Goal: Obtain resource: Obtain resource

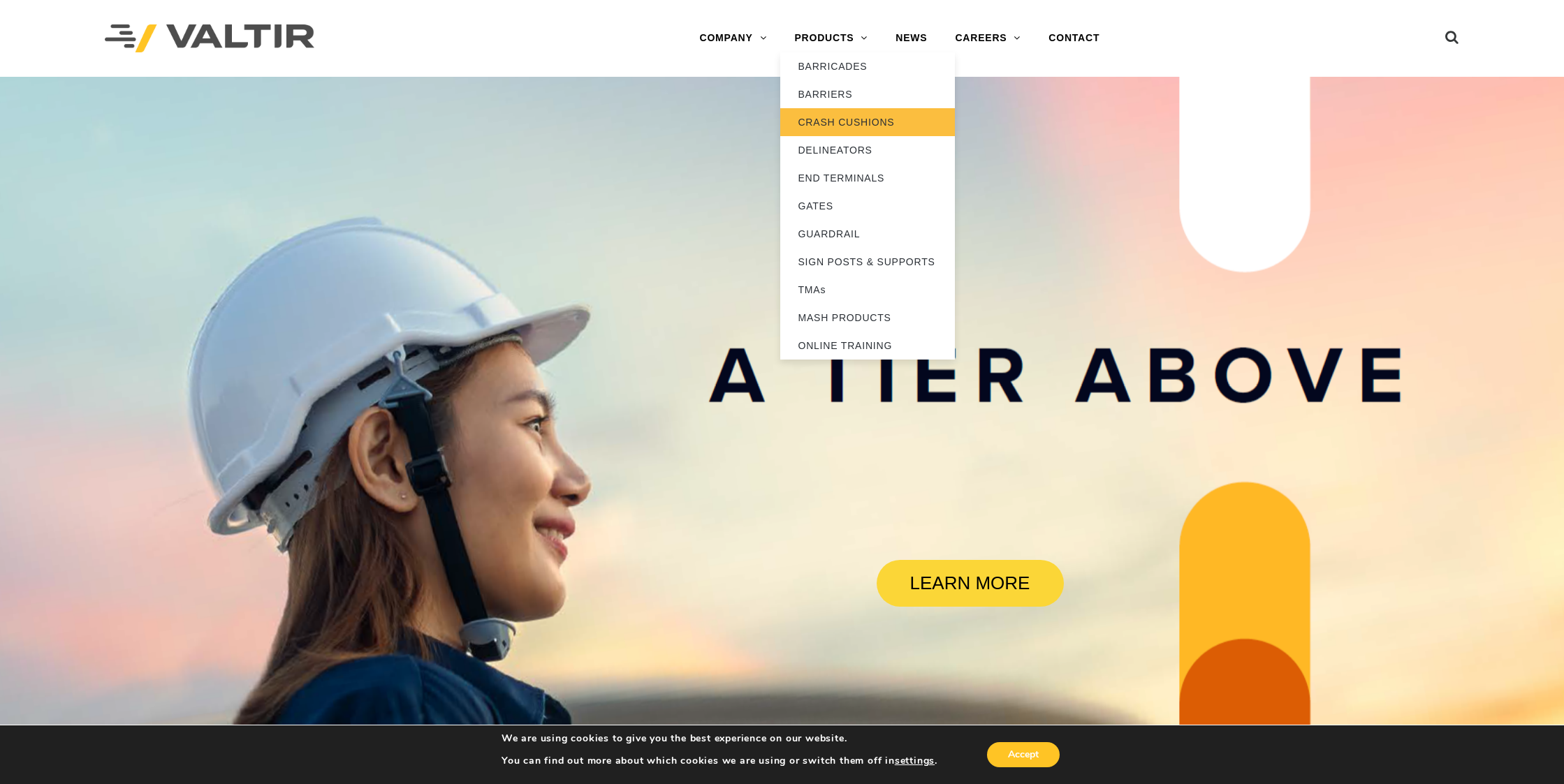
click at [852, 127] on link "CRASH CUSHIONS" at bounding box center [867, 122] width 175 height 28
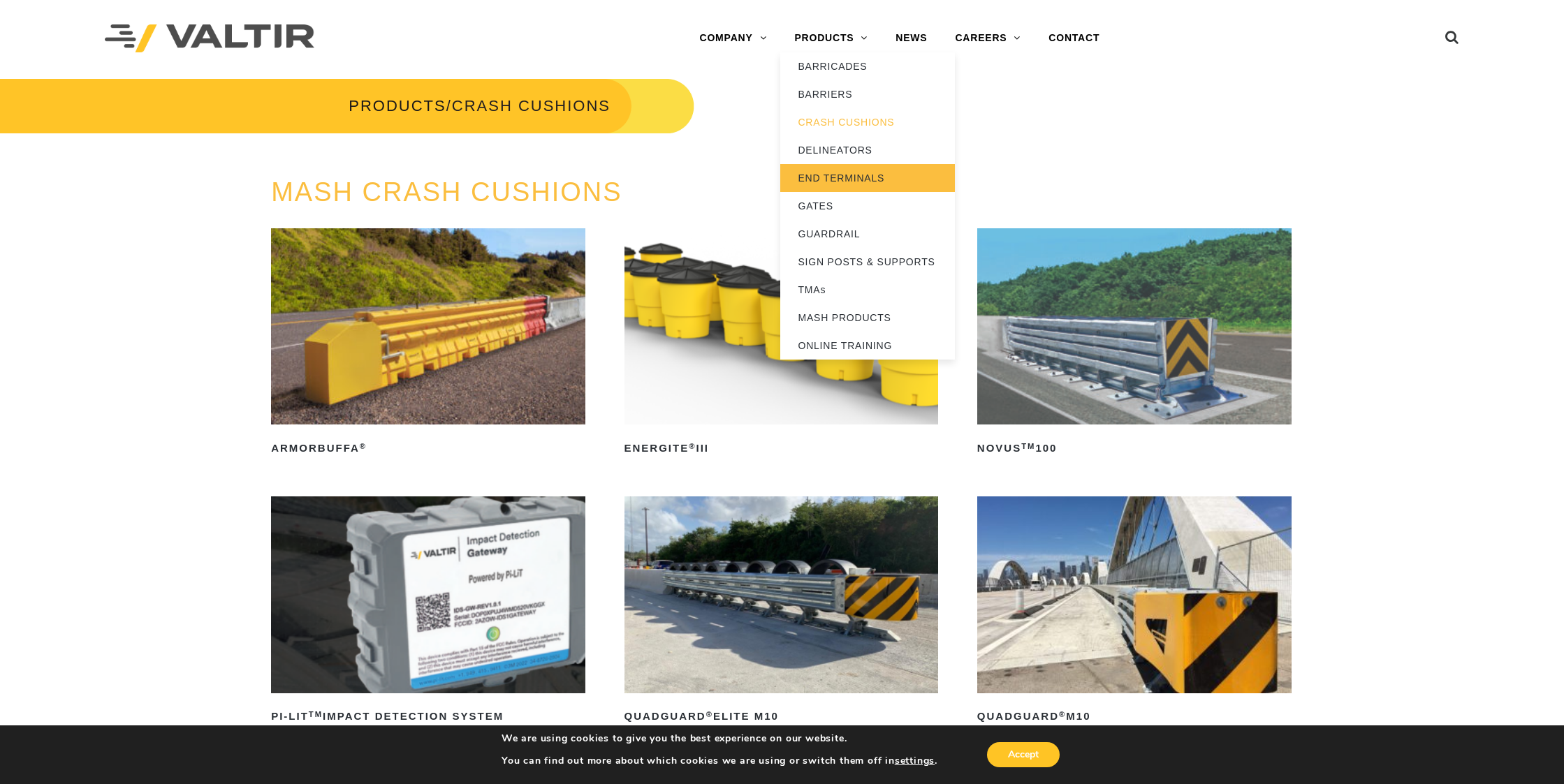
click at [843, 174] on link "END TERMINALS" at bounding box center [867, 178] width 175 height 28
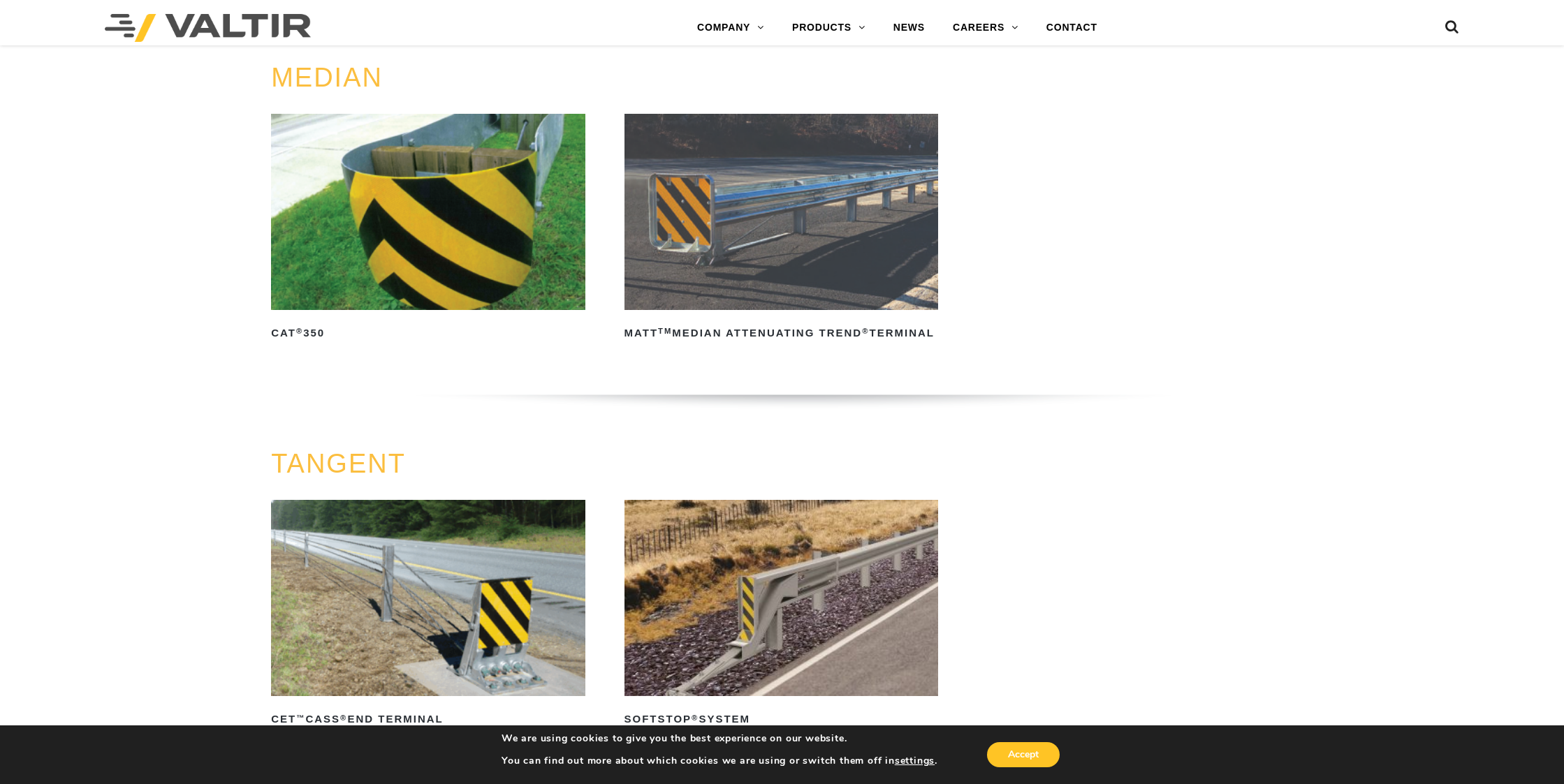
scroll to position [559, 0]
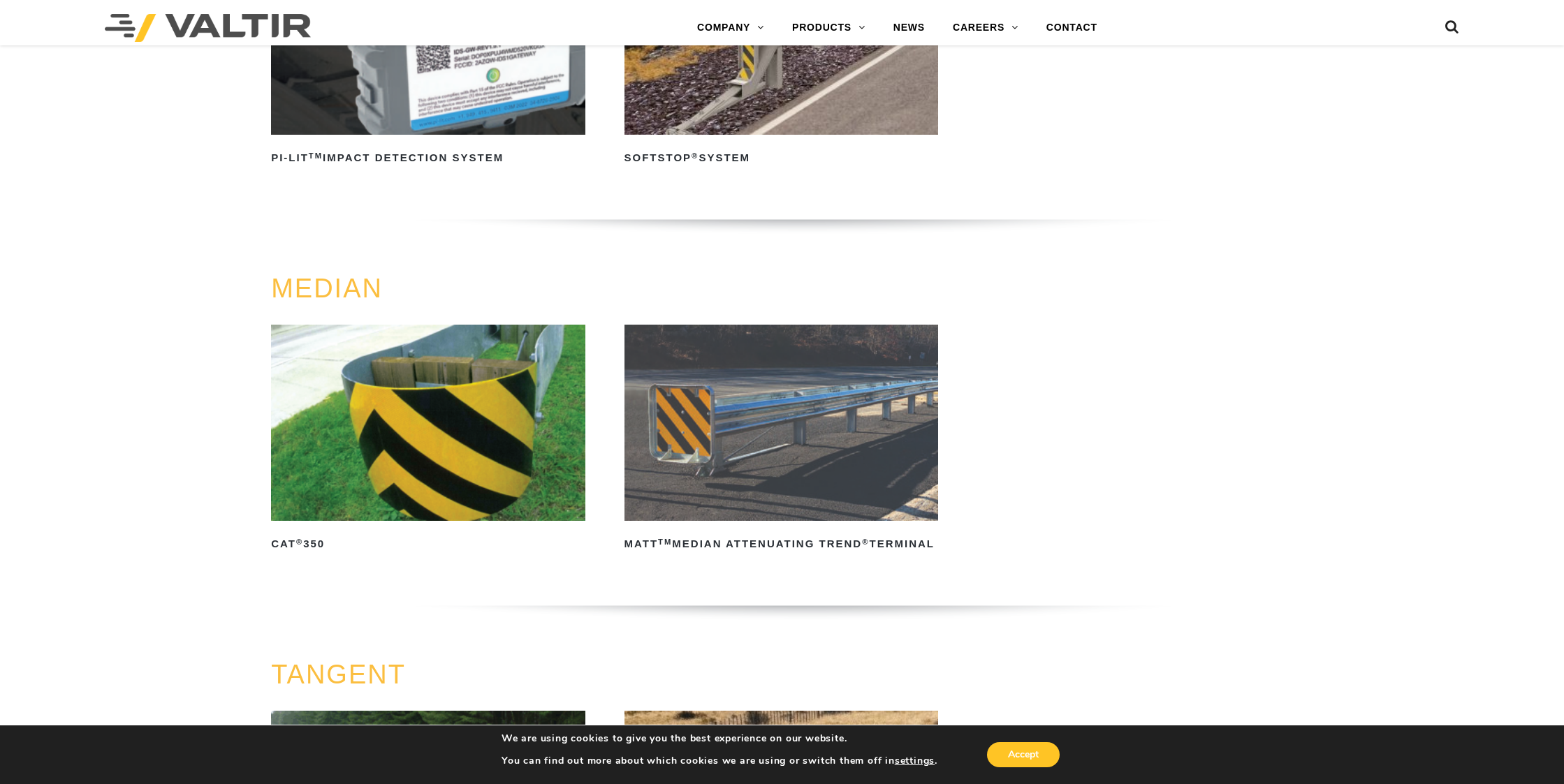
click at [416, 379] on img at bounding box center [428, 423] width 314 height 196
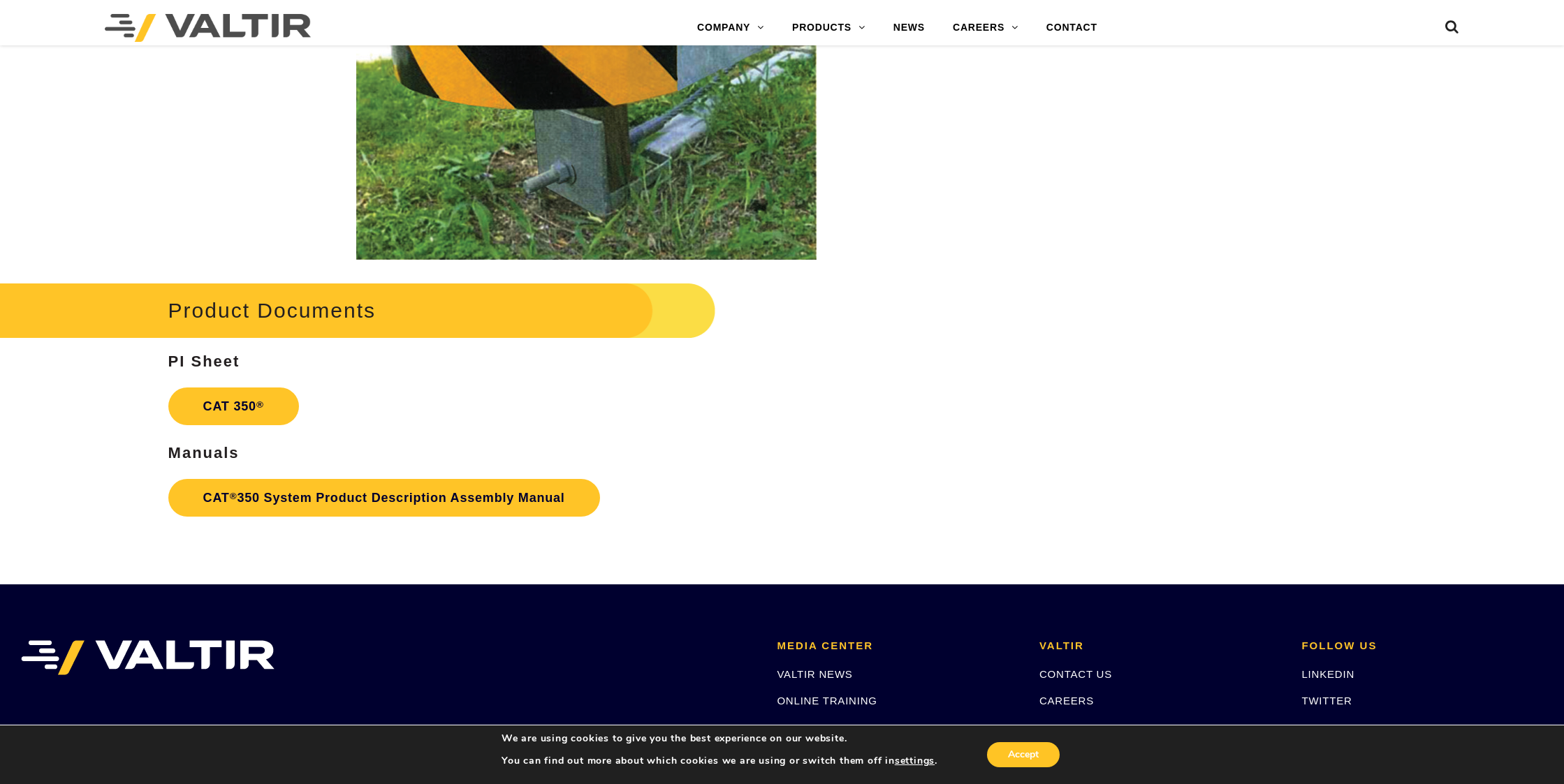
scroll to position [2722, 0]
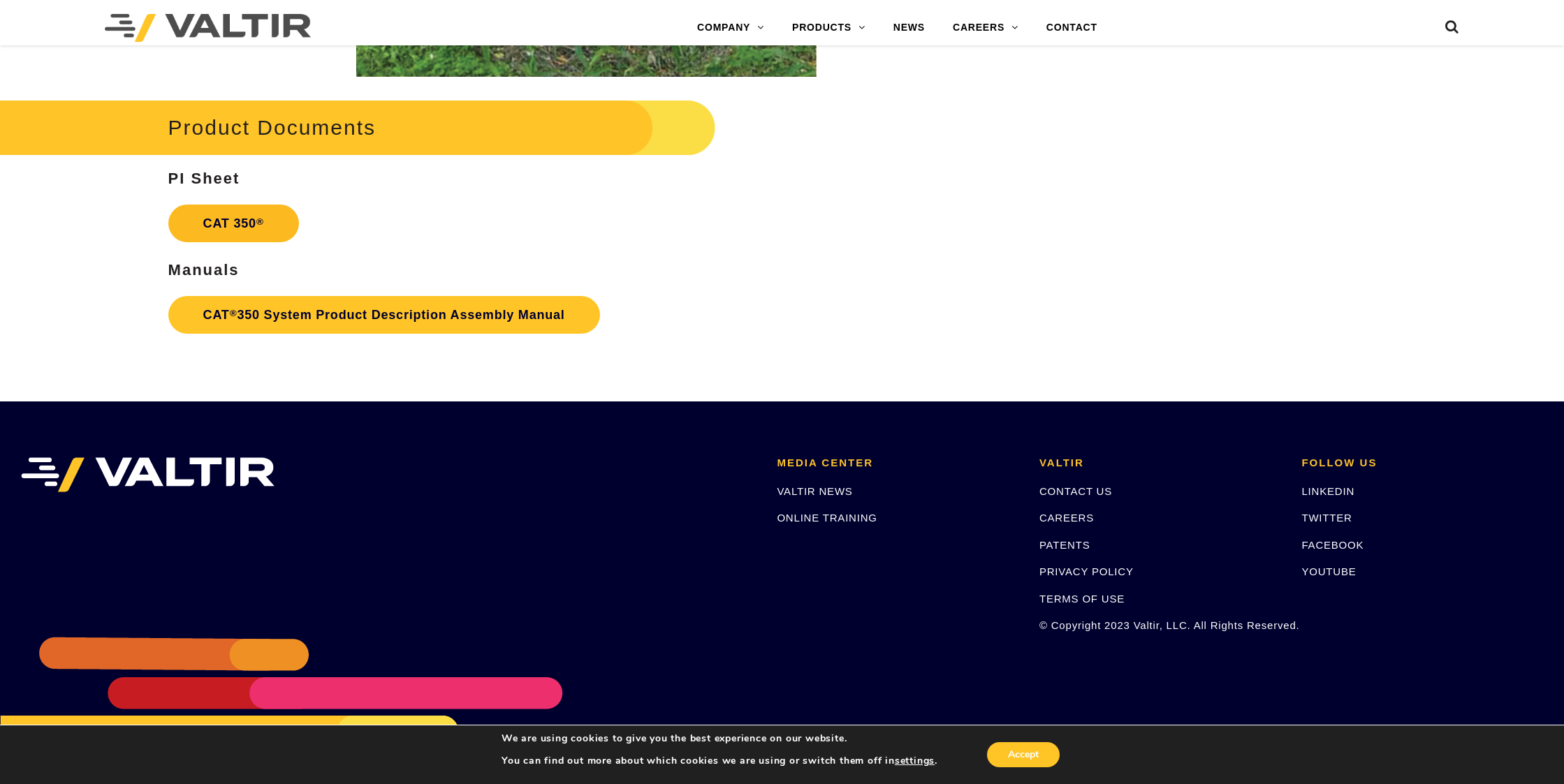
click at [233, 225] on link "CAT 350 ®" at bounding box center [233, 223] width 131 height 37
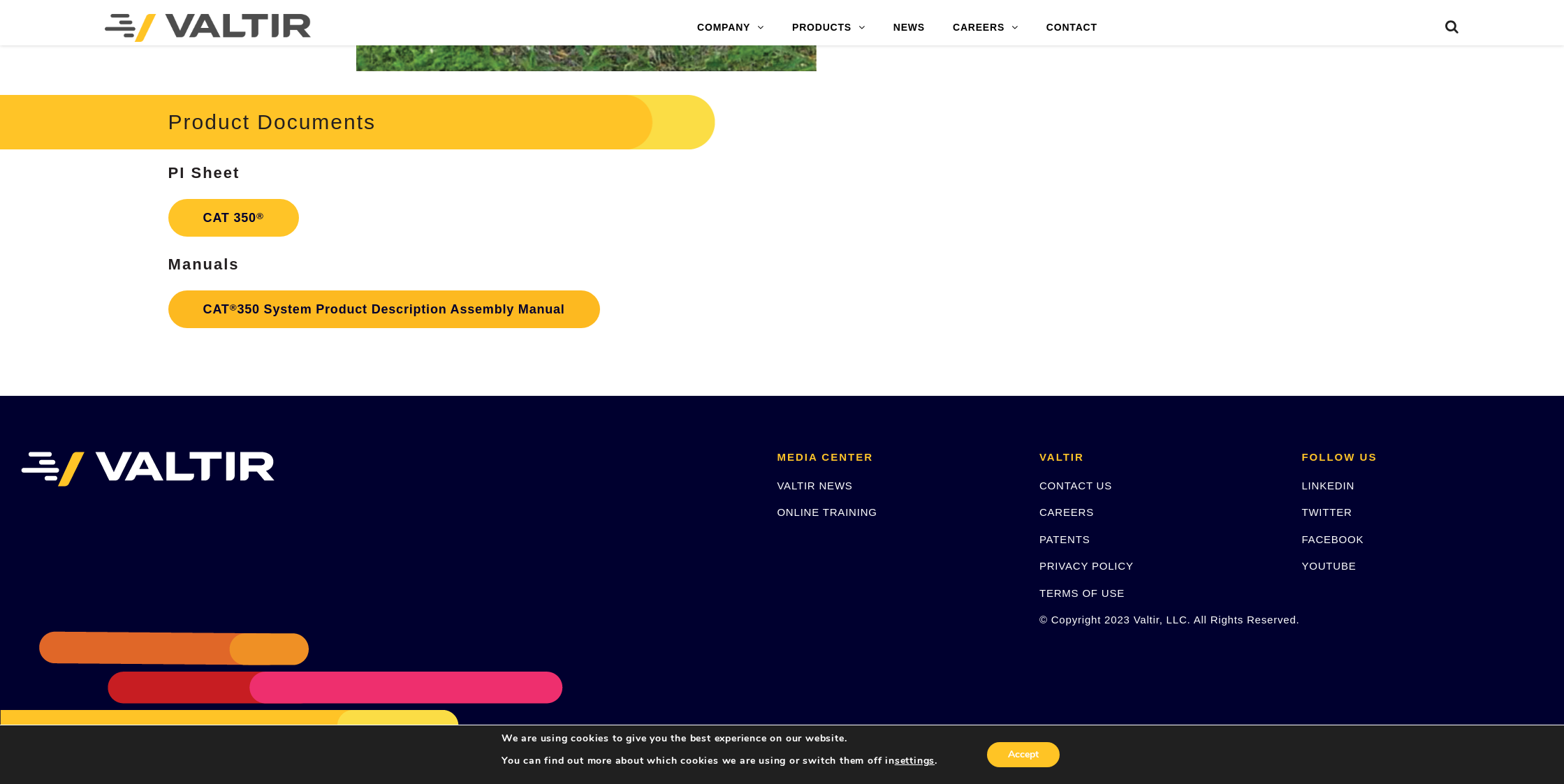
click at [381, 307] on link "CAT ® 350 System Product Description Assembly Manual" at bounding box center [384, 309] width 432 height 37
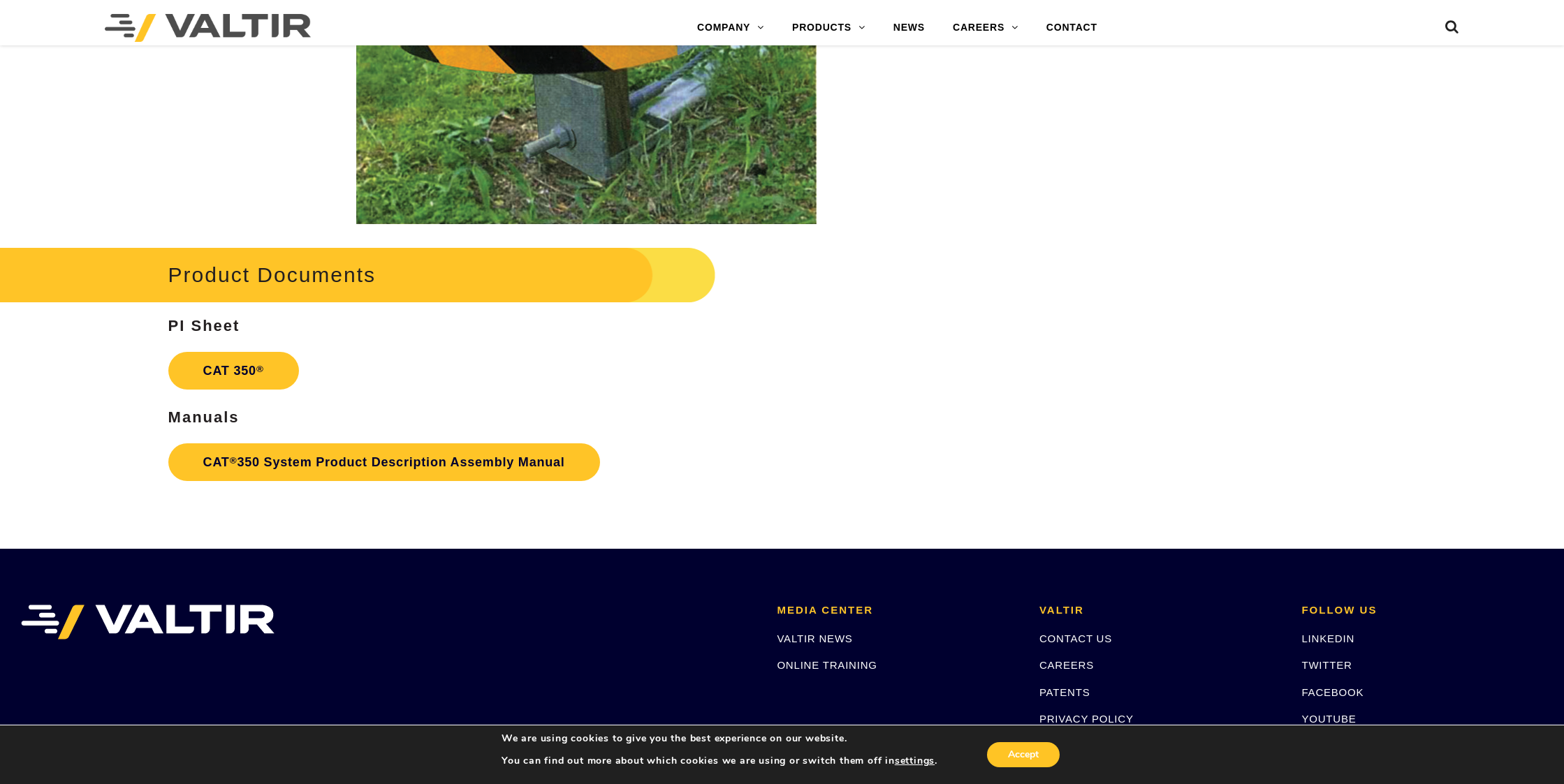
scroll to position [2443, 0]
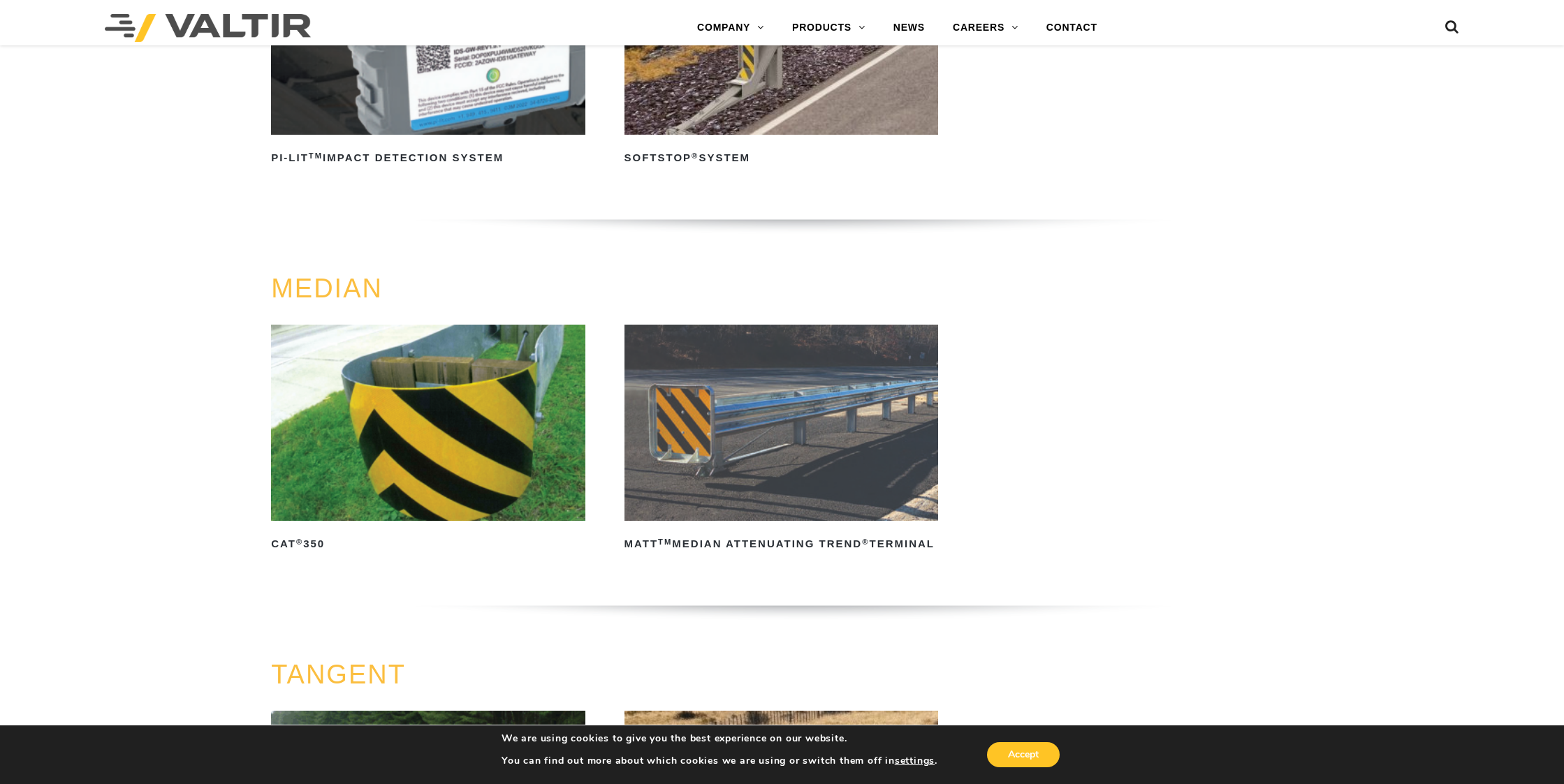
click at [784, 487] on img at bounding box center [782, 423] width 314 height 196
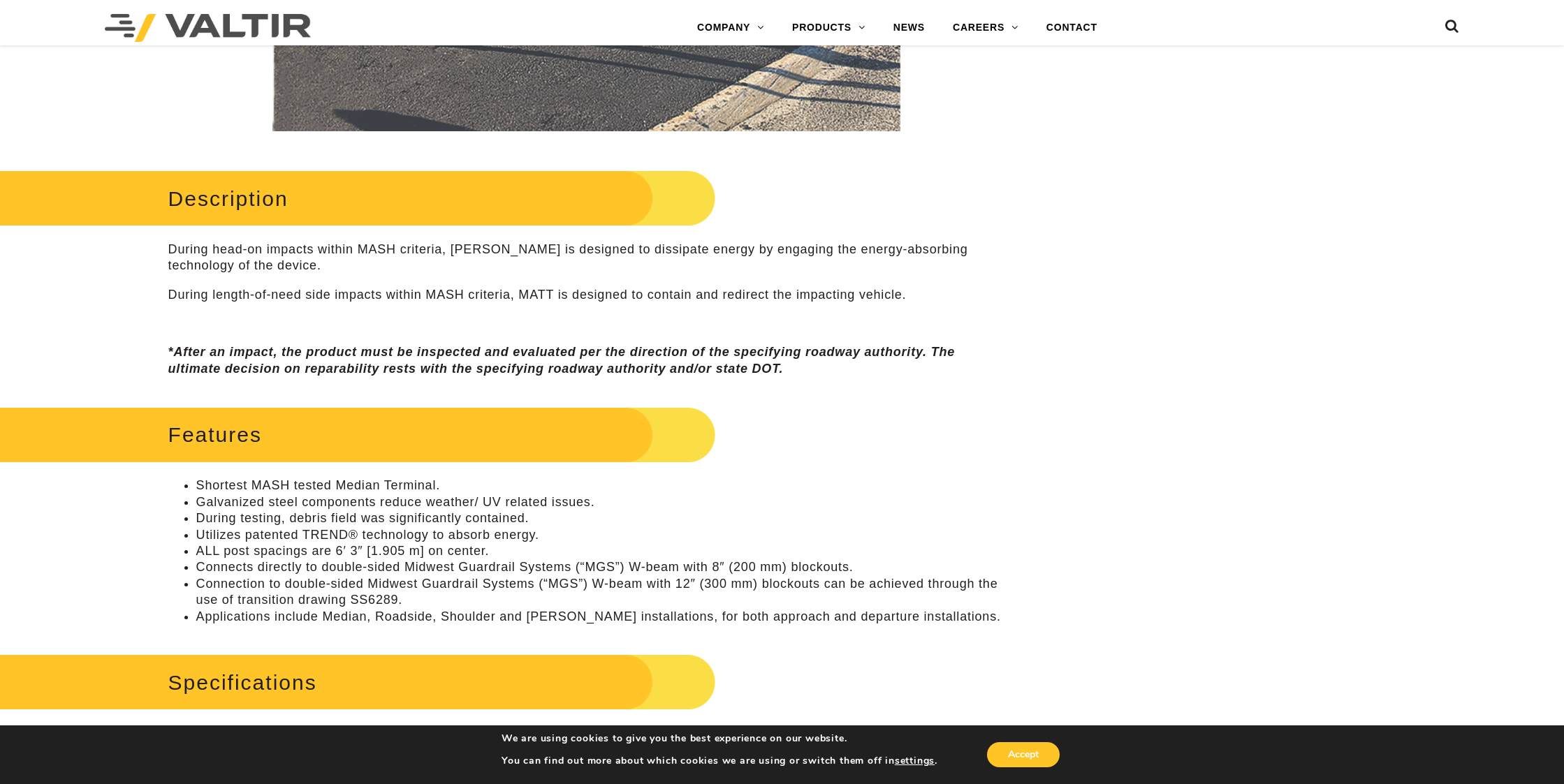
scroll to position [698, 0]
